Goal: Transaction & Acquisition: Subscribe to service/newsletter

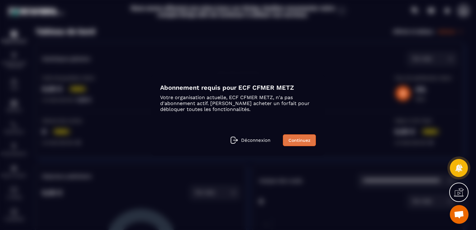
click at [299, 142] on link "Continuez" at bounding box center [299, 140] width 33 height 12
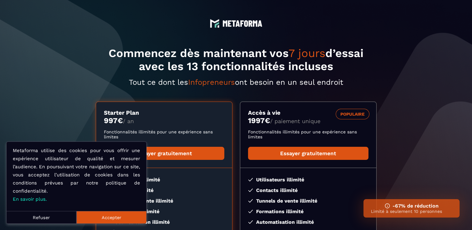
click at [404, 100] on section "Commencez dès maintenant vos 7 jours d’essai avec les 13 fonctionnalités inclus…" at bounding box center [236, 170] width 472 height 341
click at [46, 219] on button "Refuser" at bounding box center [42, 217] width 70 height 12
